Goal: Communication & Community: Answer question/provide support

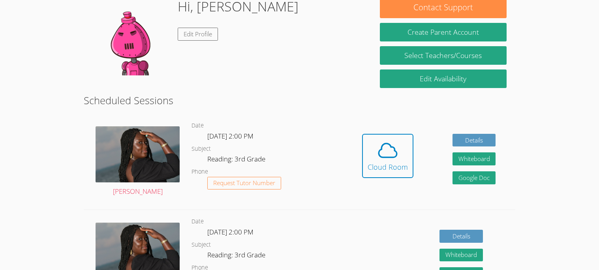
scroll to position [120, 0]
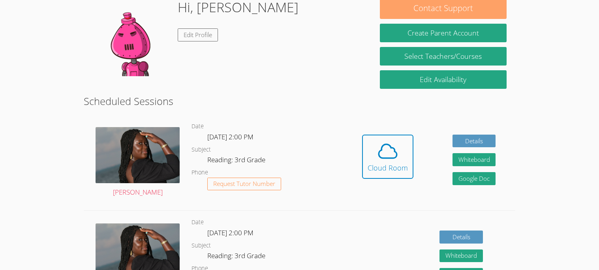
click at [408, 10] on button "Contact Support" at bounding box center [443, 8] width 126 height 22
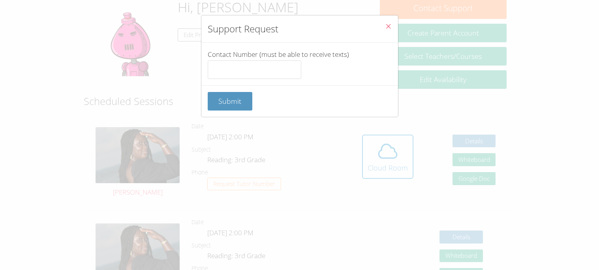
click at [397, 24] on button "Close" at bounding box center [388, 27] width 19 height 24
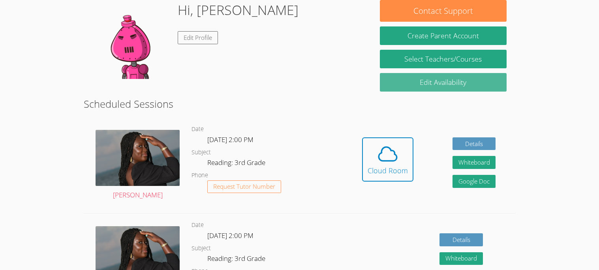
click at [408, 90] on link "Edit Availability" at bounding box center [443, 82] width 126 height 19
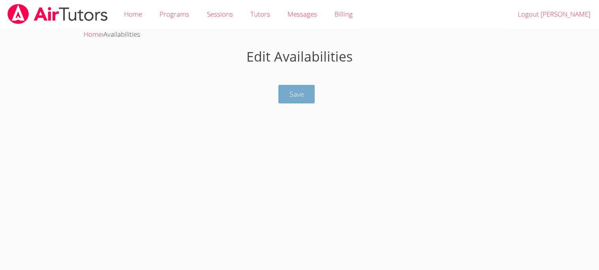
click at [302, 89] on span "Save" at bounding box center [297, 93] width 15 height 9
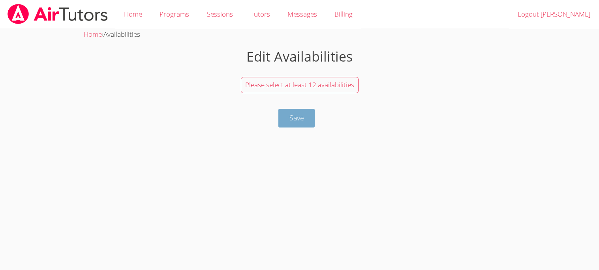
click at [291, 124] on button "Save" at bounding box center [296, 118] width 37 height 19
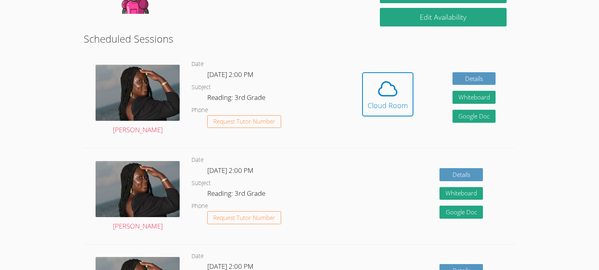
scroll to position [189, 0]
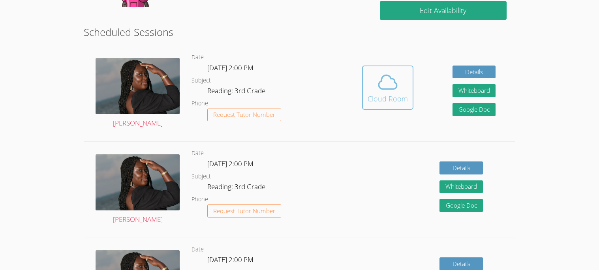
click at [388, 105] on button "Cloud Room" at bounding box center [387, 88] width 51 height 44
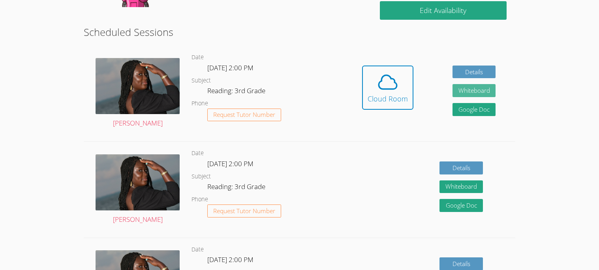
click at [482, 89] on button "Whiteboard" at bounding box center [474, 90] width 43 height 13
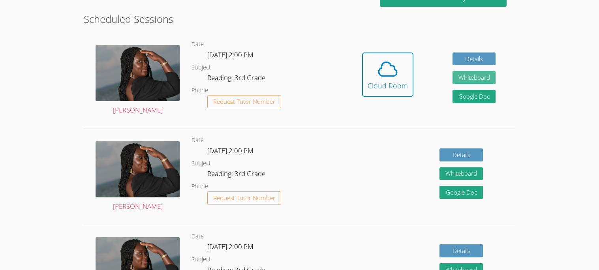
scroll to position [0, 0]
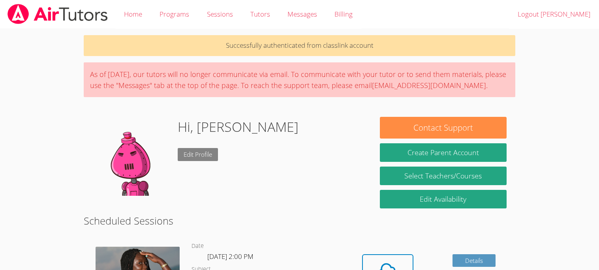
click at [199, 156] on link "Edit Profile" at bounding box center [198, 154] width 40 height 13
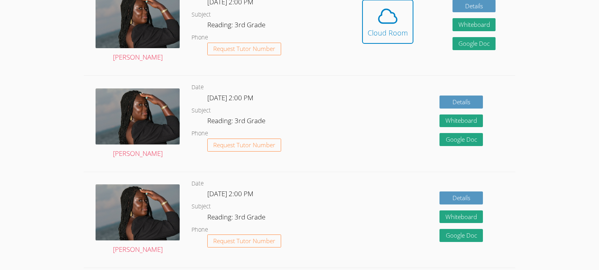
scroll to position [261, 0]
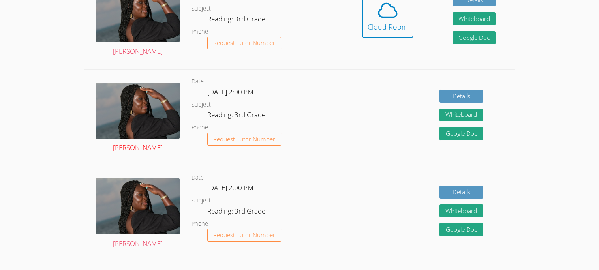
click at [140, 94] on img at bounding box center [138, 111] width 84 height 56
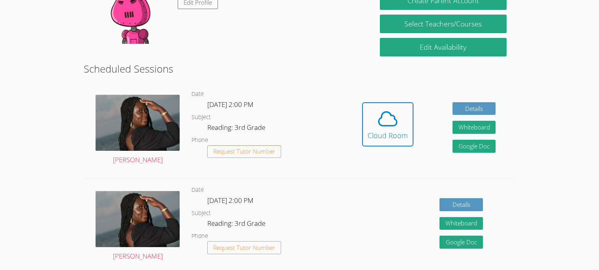
scroll to position [156, 0]
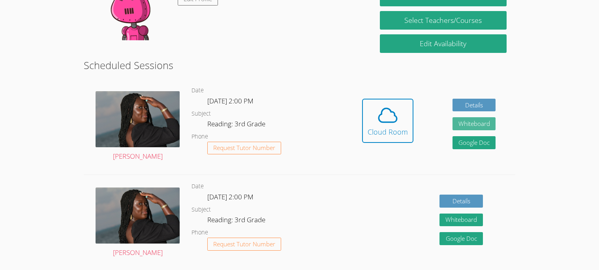
click at [481, 127] on button "Whiteboard" at bounding box center [474, 123] width 43 height 13
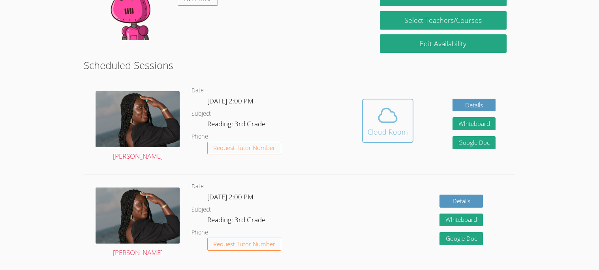
click at [379, 124] on icon at bounding box center [388, 115] width 22 height 22
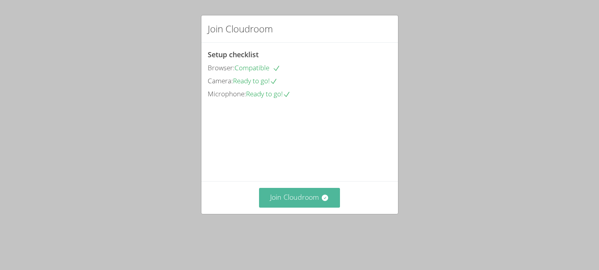
click at [279, 207] on button "Join Cloudroom" at bounding box center [299, 197] width 81 height 19
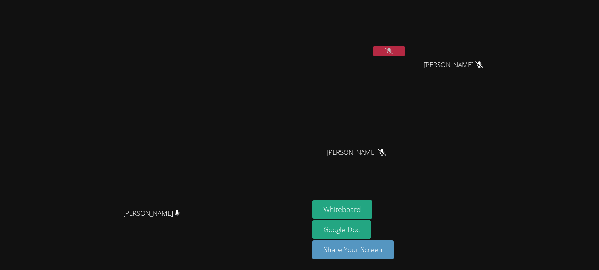
click at [405, 47] on button at bounding box center [389, 51] width 32 height 10
click at [405, 49] on button at bounding box center [389, 51] width 32 height 10
click at [405, 47] on button at bounding box center [389, 51] width 32 height 10
click at [391, 51] on icon at bounding box center [389, 51] width 5 height 7
click at [393, 53] on icon at bounding box center [389, 51] width 8 height 7
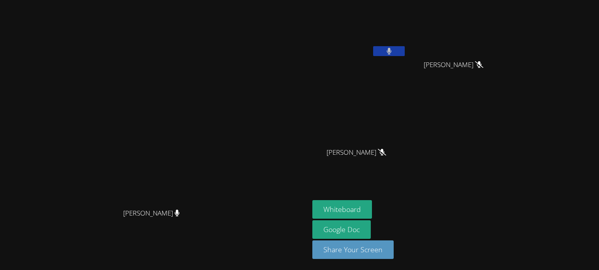
click at [405, 52] on button at bounding box center [389, 51] width 32 height 10
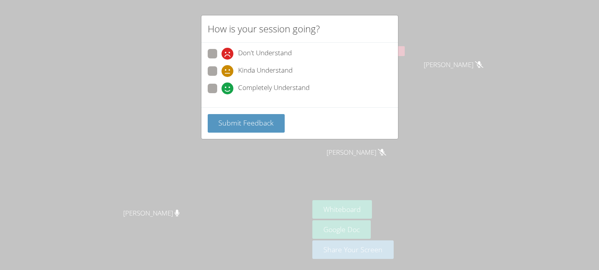
click at [420, 52] on div "How is your session going? Don't Understand Kinda Understand Completely Underst…" at bounding box center [299, 135] width 599 height 270
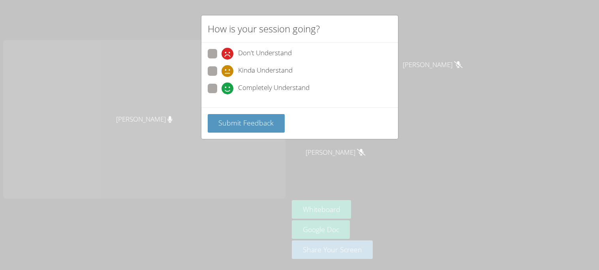
click at [420, 51] on div "How is your session going? Don't Understand Kinda Understand Completely Underst…" at bounding box center [299, 135] width 599 height 270
click at [210, 81] on div "Don't Understand Kinda Understand Completely Understand" at bounding box center [300, 73] width 184 height 49
click at [222, 94] on span at bounding box center [222, 94] width 0 height 0
click at [222, 84] on input "Completely Understand" at bounding box center [225, 87] width 7 height 7
radio input "true"
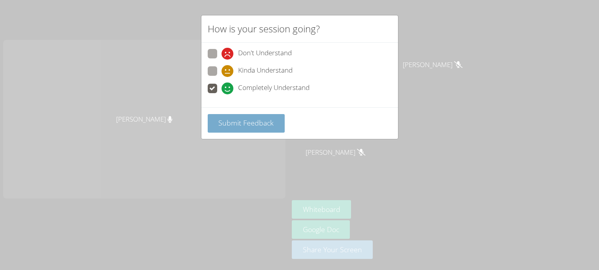
click at [244, 119] on span "Submit Feedback" at bounding box center [245, 122] width 55 height 9
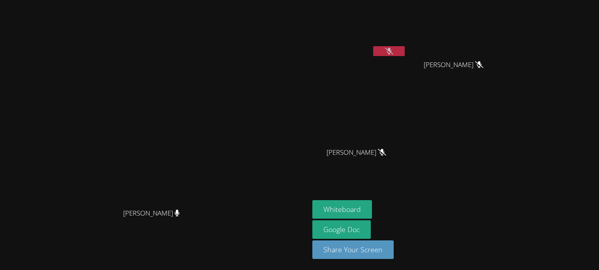
click at [406, 123] on video at bounding box center [359, 117] width 94 height 53
click at [405, 52] on button at bounding box center [389, 51] width 32 height 10
click at [405, 51] on button at bounding box center [389, 51] width 32 height 10
click at [405, 52] on button at bounding box center [389, 51] width 32 height 10
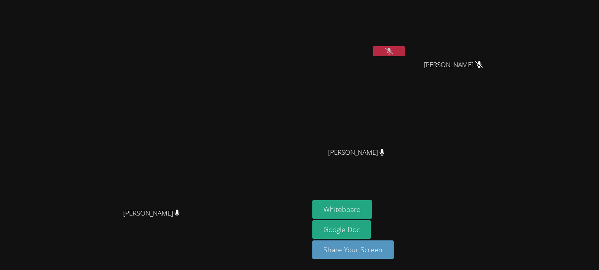
click at [405, 55] on button at bounding box center [389, 51] width 32 height 10
click at [406, 45] on video at bounding box center [359, 29] width 94 height 53
click at [405, 52] on button at bounding box center [389, 51] width 32 height 10
